Goal: Information Seeking & Learning: Learn about a topic

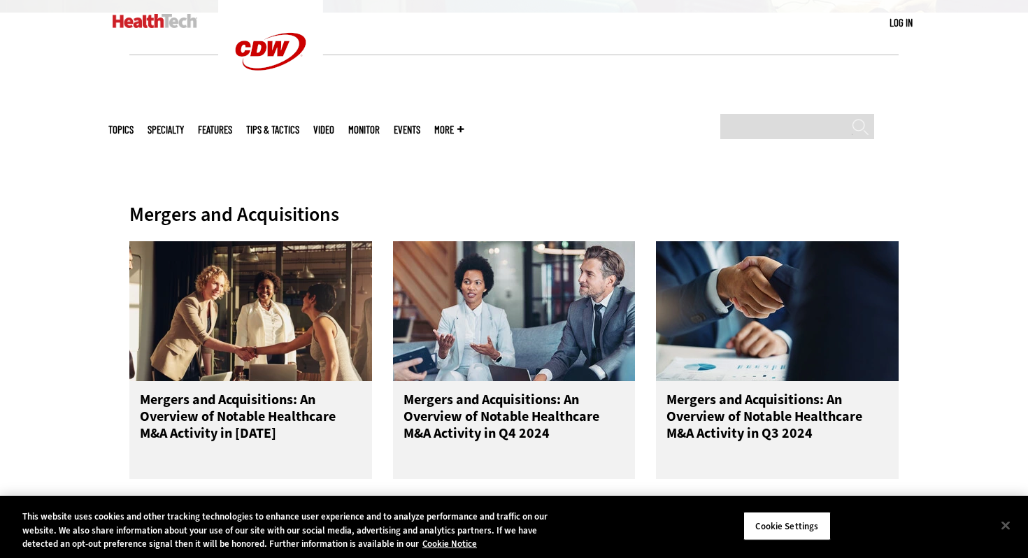
scroll to position [467, 0]
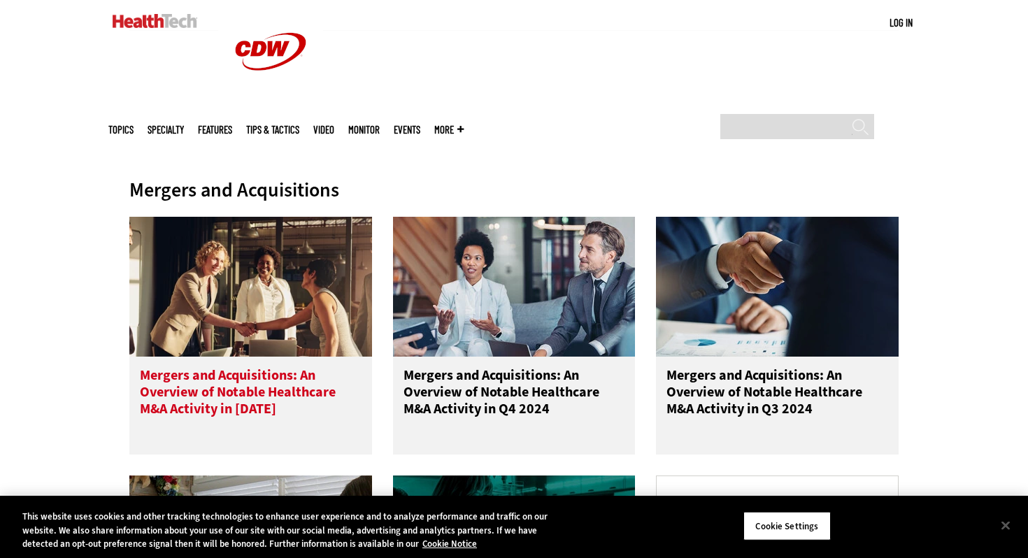
click at [213, 408] on h3 "Mergers and Acquisitions: An Overview of Notable Healthcare M&A Activity in [DA…" at bounding box center [251, 395] width 222 height 56
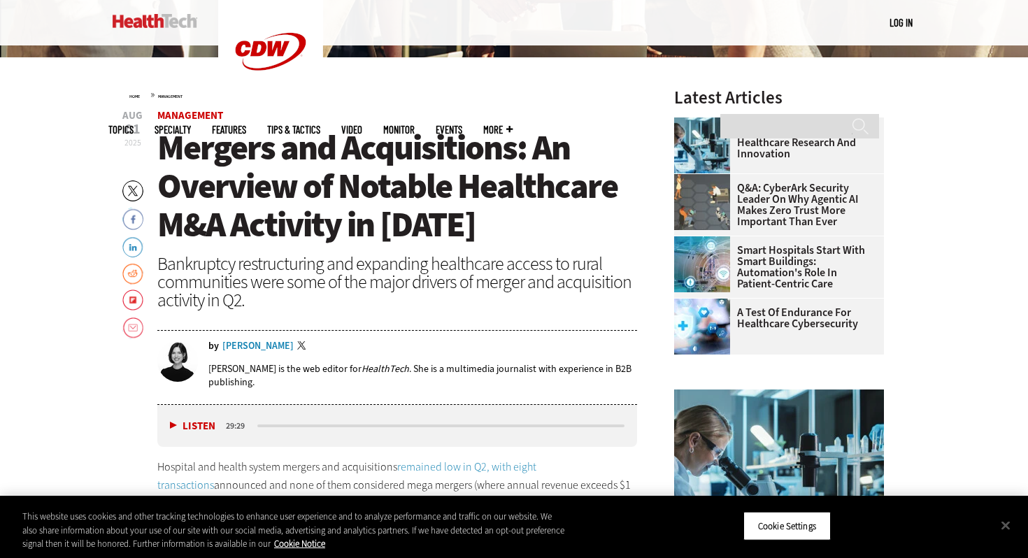
scroll to position [425, 0]
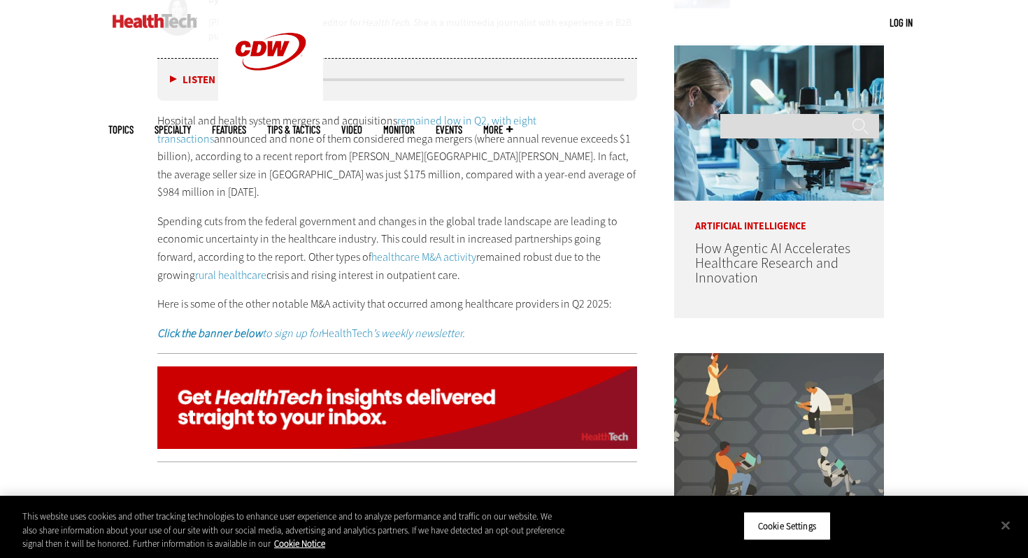
scroll to position [806, 0]
